Goal: Information Seeking & Learning: Learn about a topic

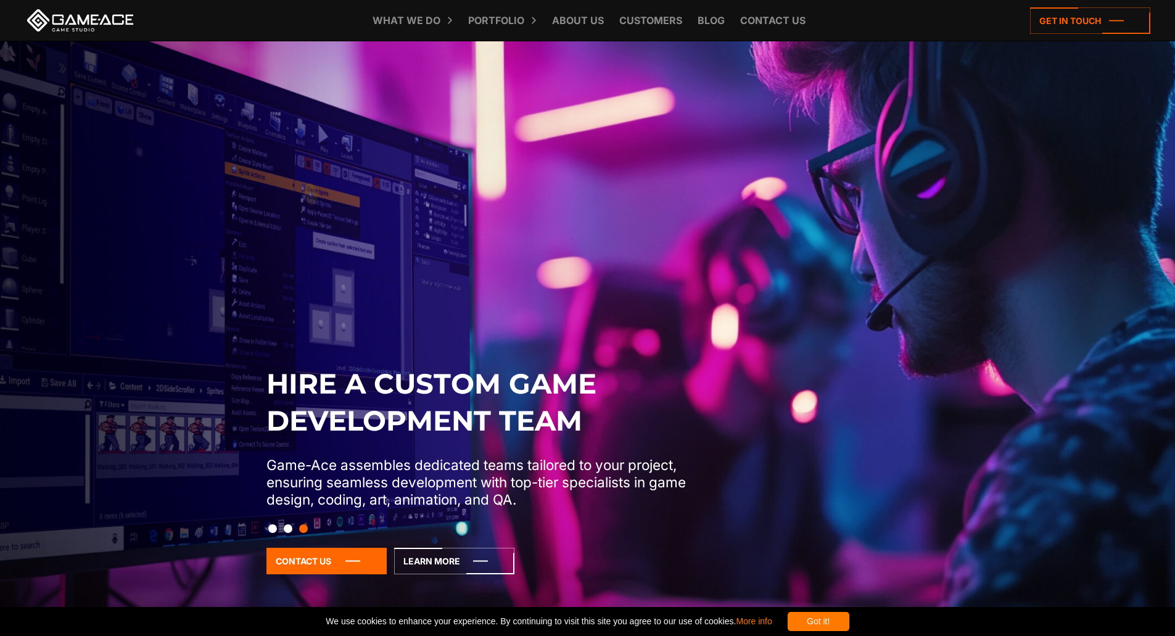
click at [669, 353] on div "Hire a Custom Game Development Team Game-Ace assembles dedicated teams tailored…" at bounding box center [587, 476] width 1175 height 266
click at [289, 532] on button "Slide 2" at bounding box center [288, 528] width 9 height 21
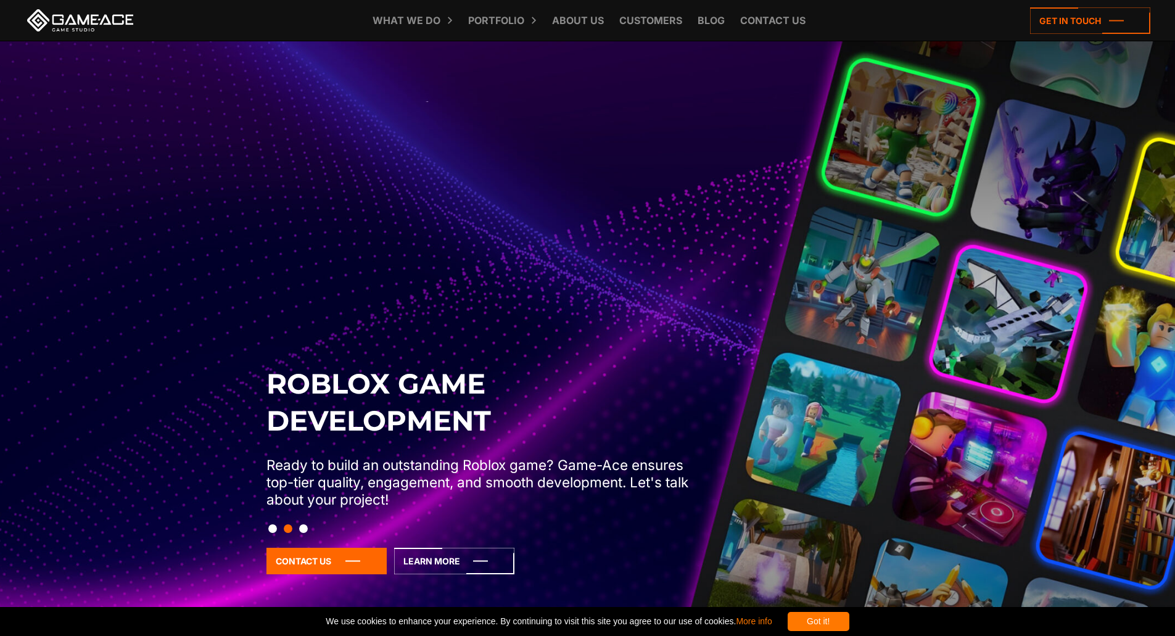
click at [271, 530] on button "Slide 1" at bounding box center [272, 528] width 9 height 21
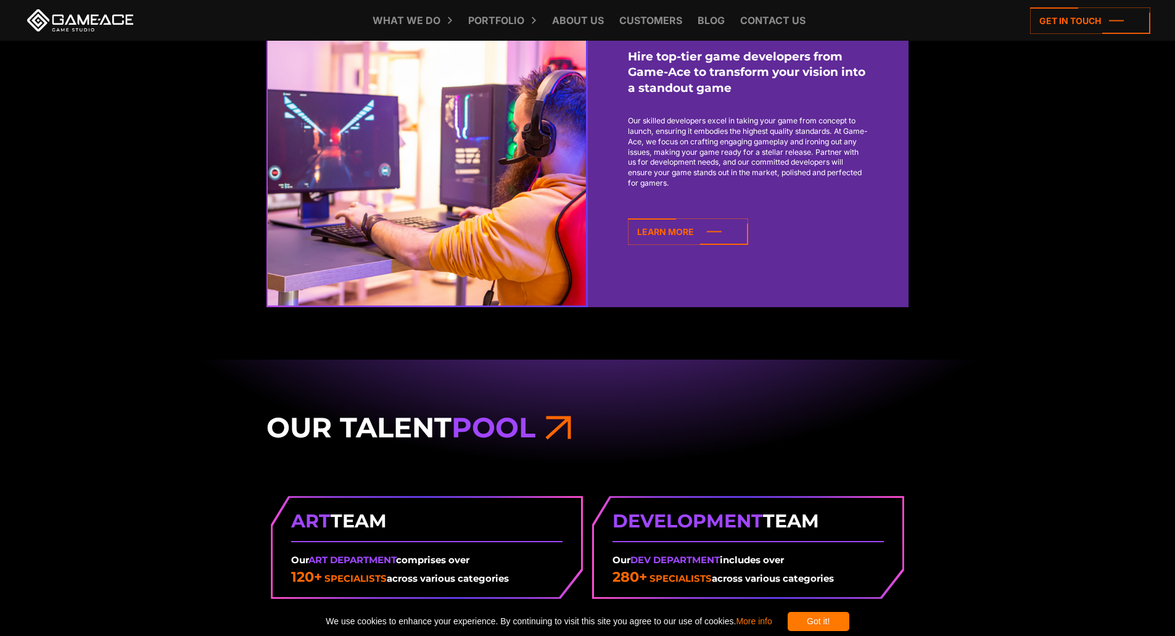
scroll to position [1419, 0]
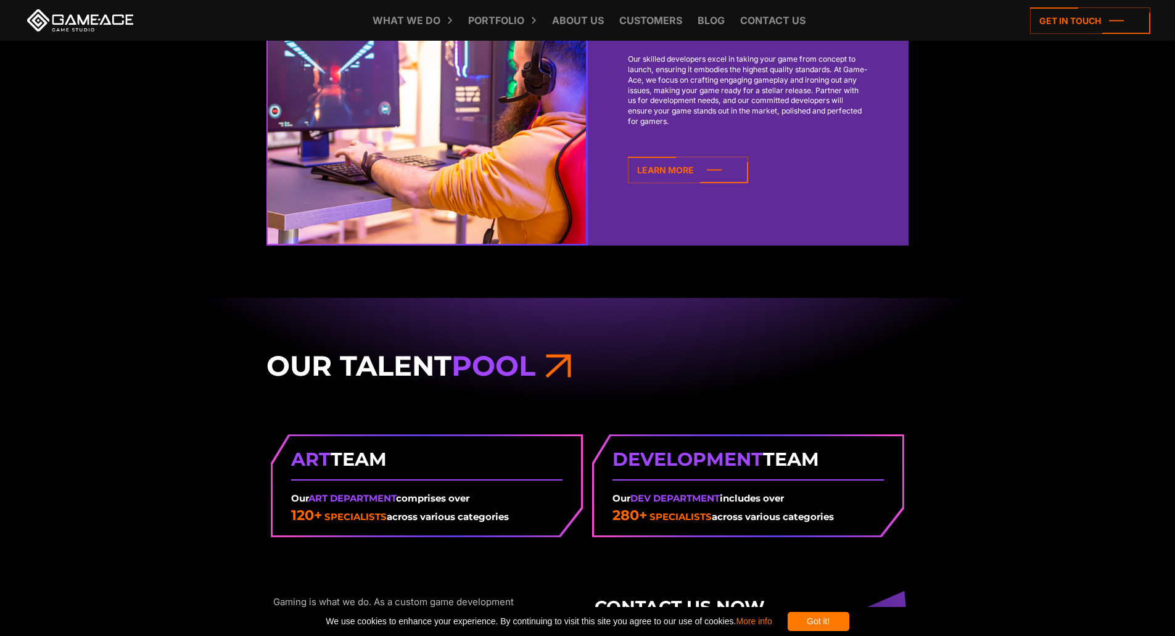
click at [194, 347] on div "Our Talent Pool Art Team Our Art Department comprises over 120+ specialists acr…" at bounding box center [587, 537] width 1175 height 480
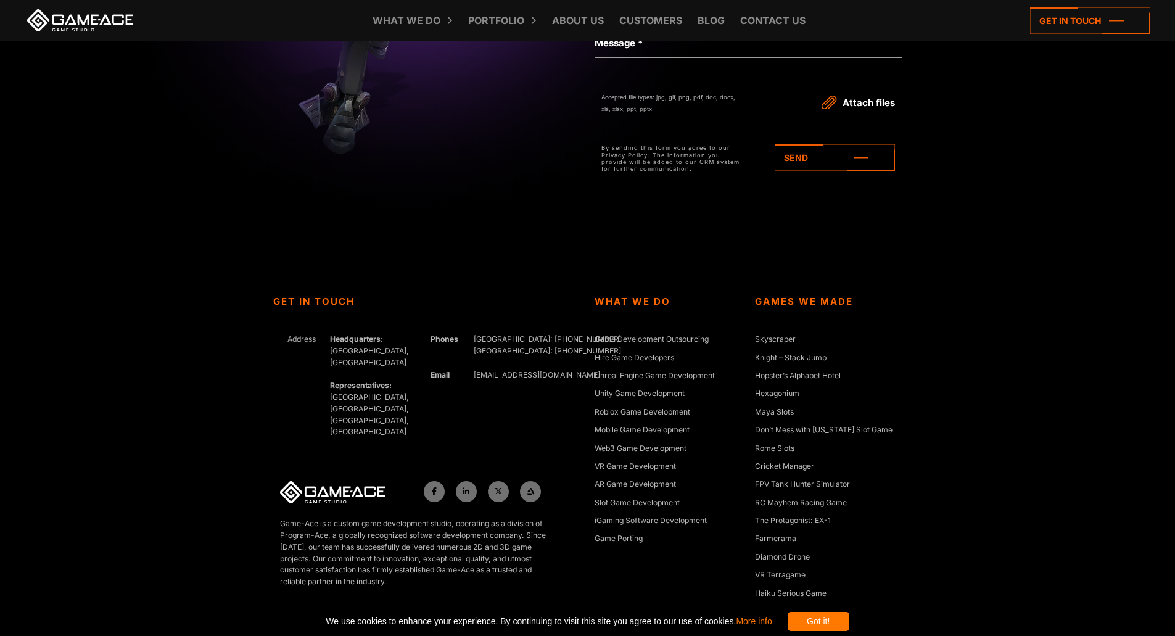
scroll to position [5650, 0]
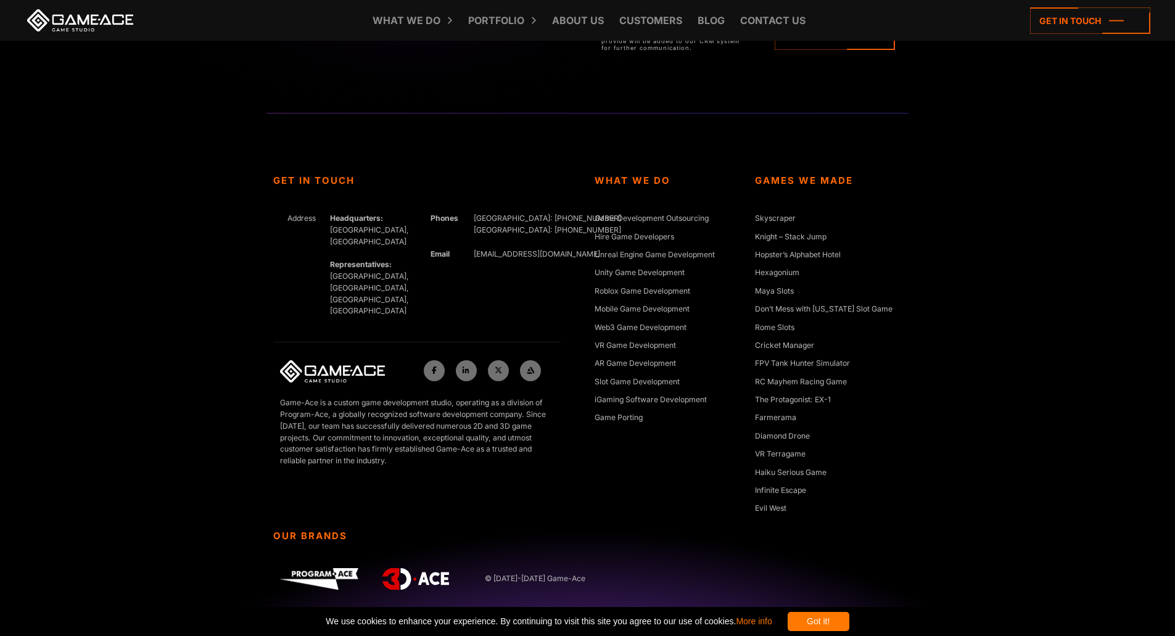
click at [652, 458] on div "What We Do Game Development Outsourcing Hire Game Developers Unreal Engine Game…" at bounding box center [668, 352] width 160 height 355
click at [619, 325] on link "Web3 Game Development" at bounding box center [641, 328] width 92 height 12
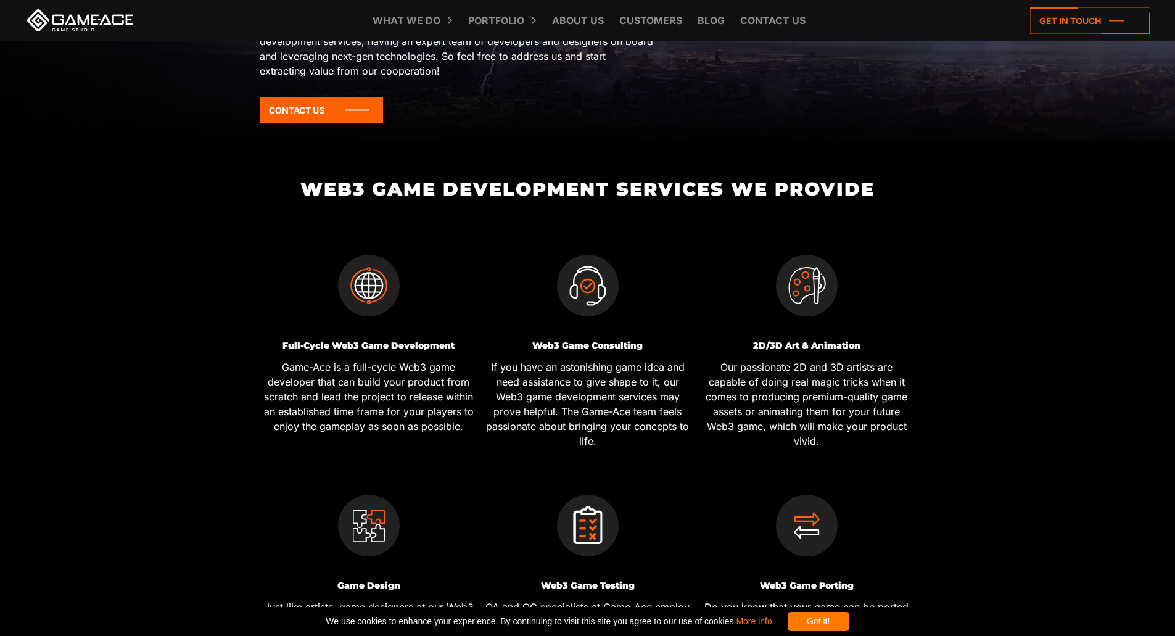
scroll to position [370, 0]
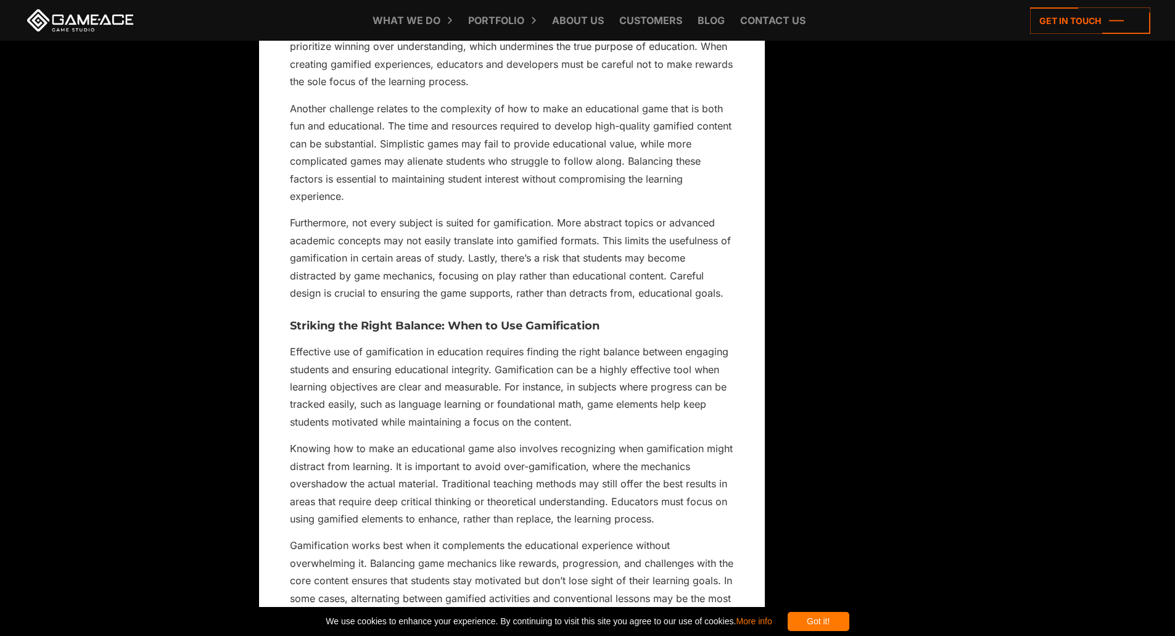
scroll to position [6391, 0]
